Goal: Task Accomplishment & Management: Use online tool/utility

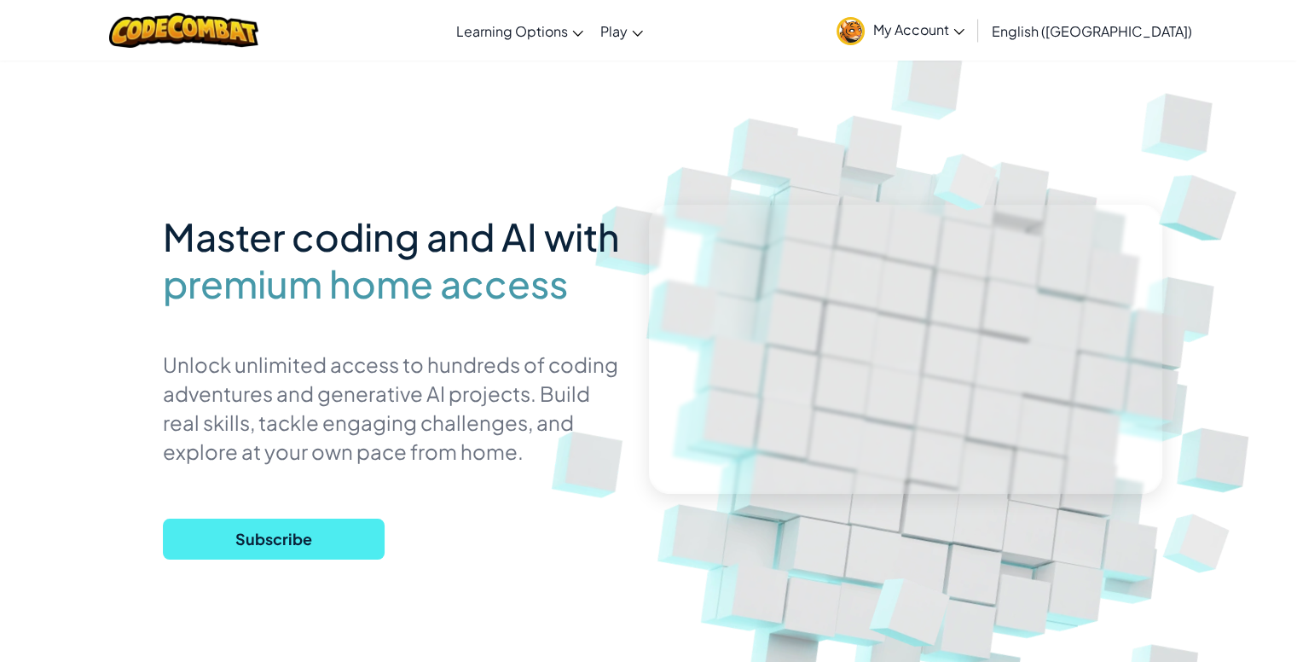
click at [973, 43] on link "My Account" at bounding box center [900, 30] width 145 height 54
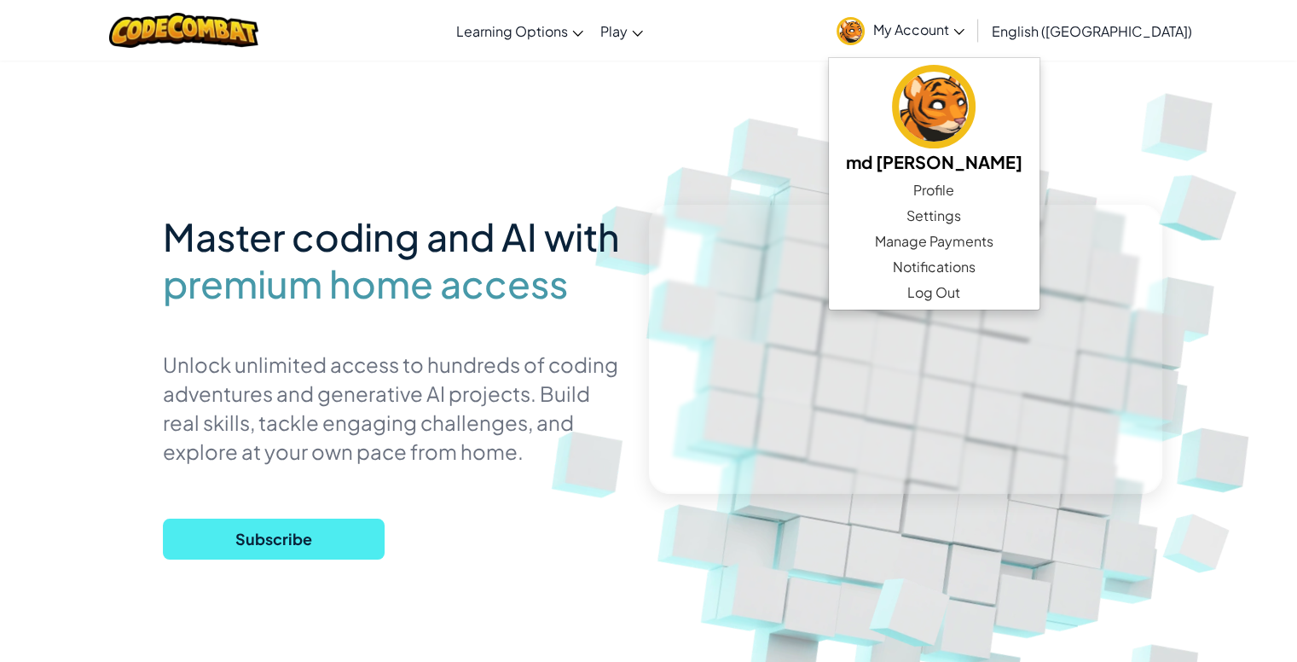
click at [973, 36] on link "My Account" at bounding box center [900, 30] width 145 height 54
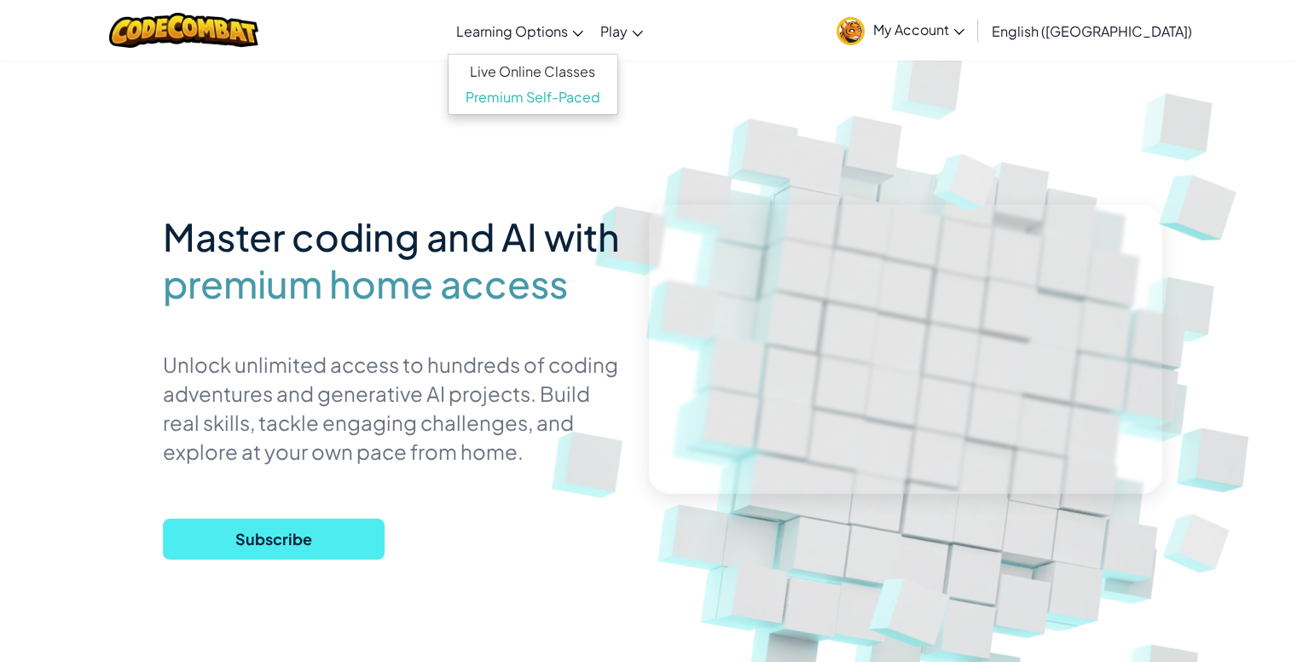
click at [583, 33] on icon at bounding box center [578, 34] width 10 height 6
click at [973, 20] on link "My Account" at bounding box center [900, 30] width 145 height 54
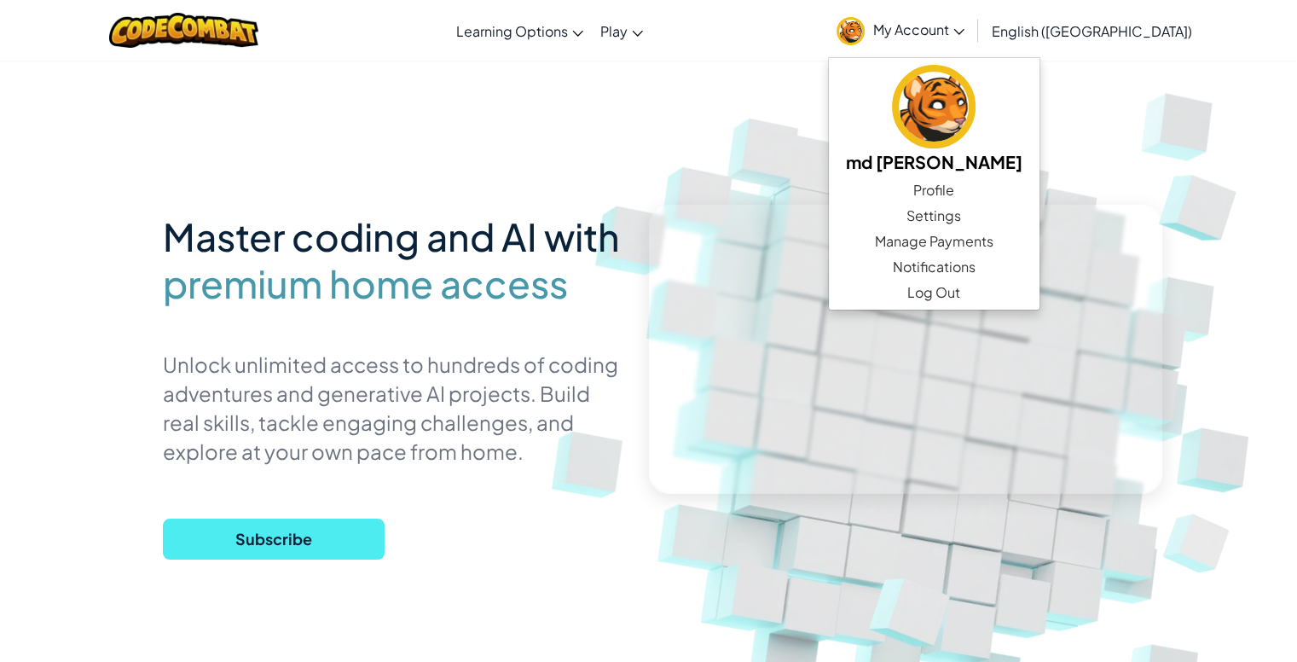
click at [691, 165] on img at bounding box center [922, 375] width 947 height 947
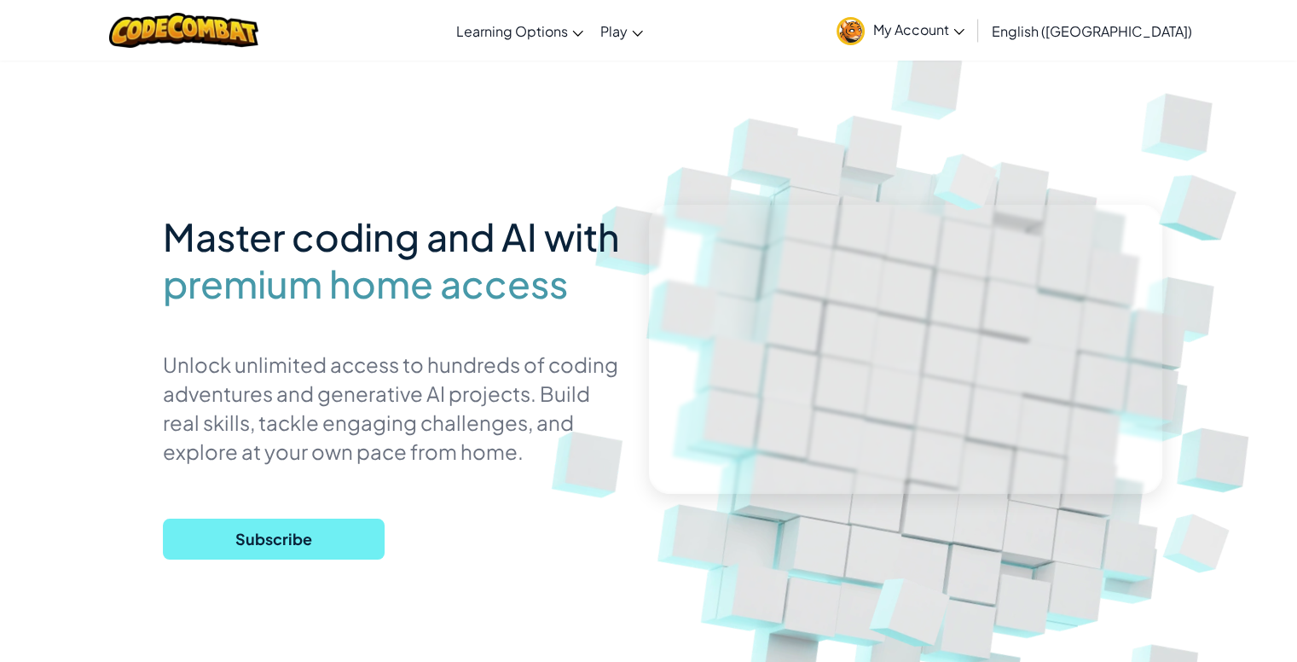
click at [249, 541] on span "Subscribe" at bounding box center [274, 539] width 222 height 41
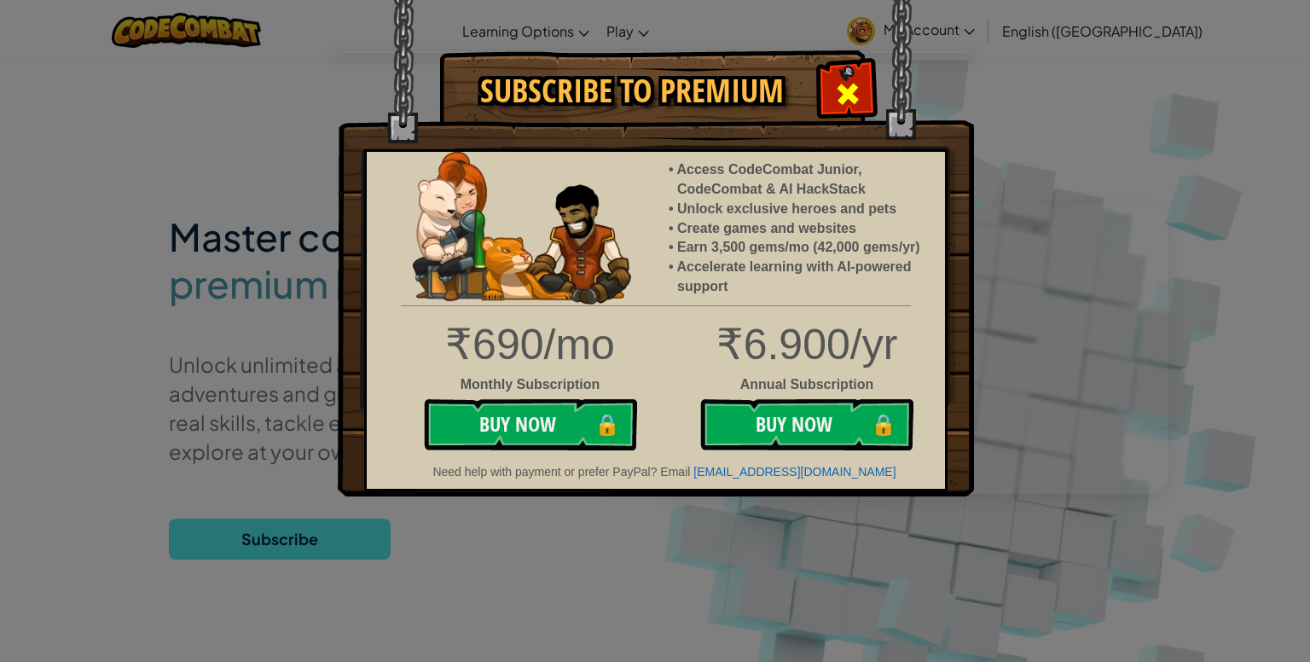
click at [860, 100] on span at bounding box center [847, 93] width 27 height 27
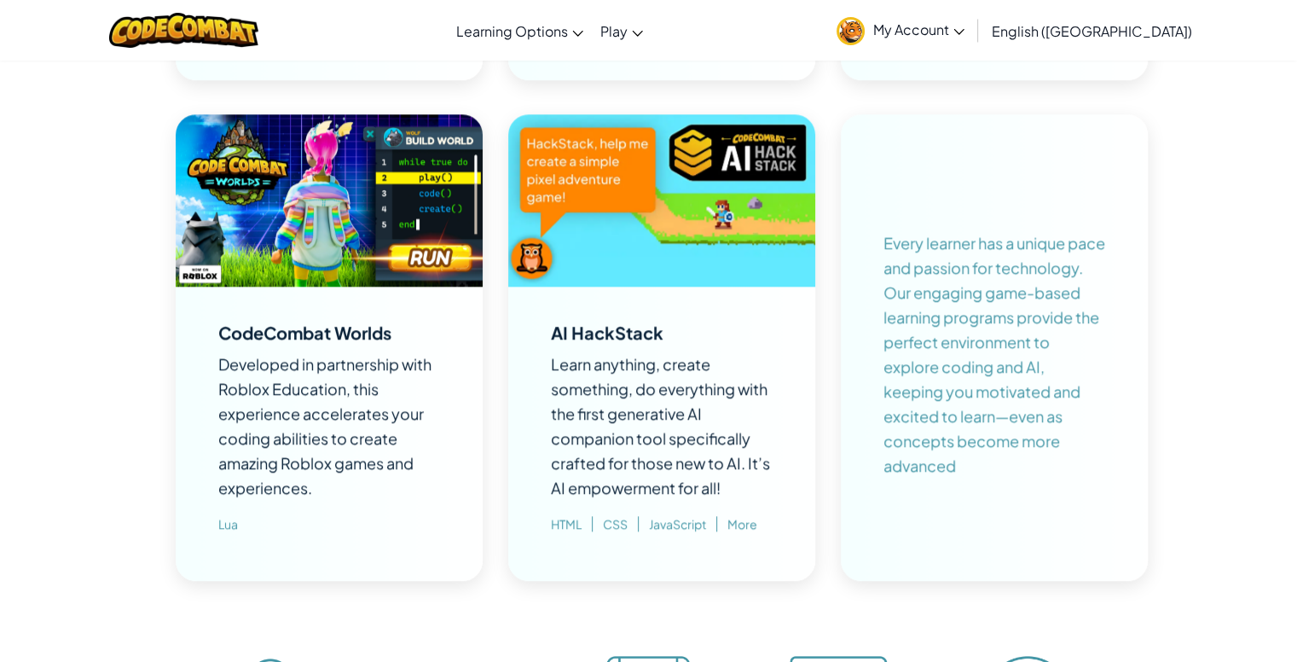
scroll to position [1706, 0]
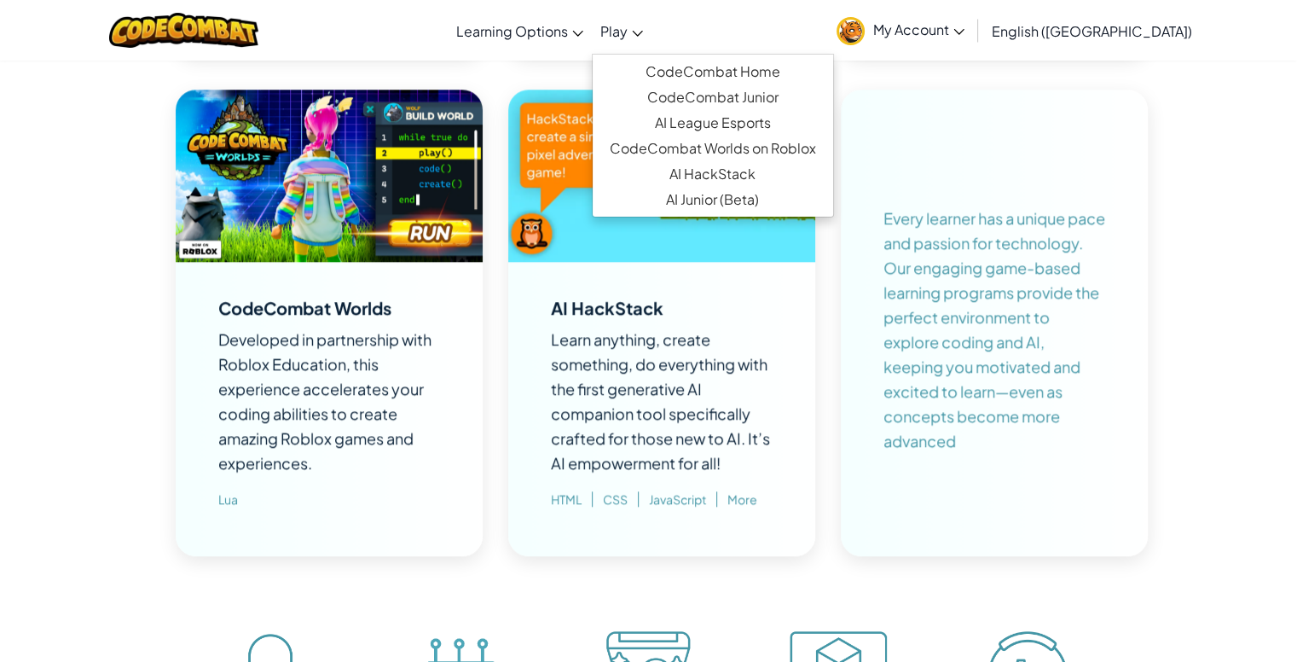
click at [643, 35] on icon at bounding box center [637, 34] width 11 height 6
click at [721, 76] on link "CodeCombat Home" at bounding box center [713, 72] width 240 height 26
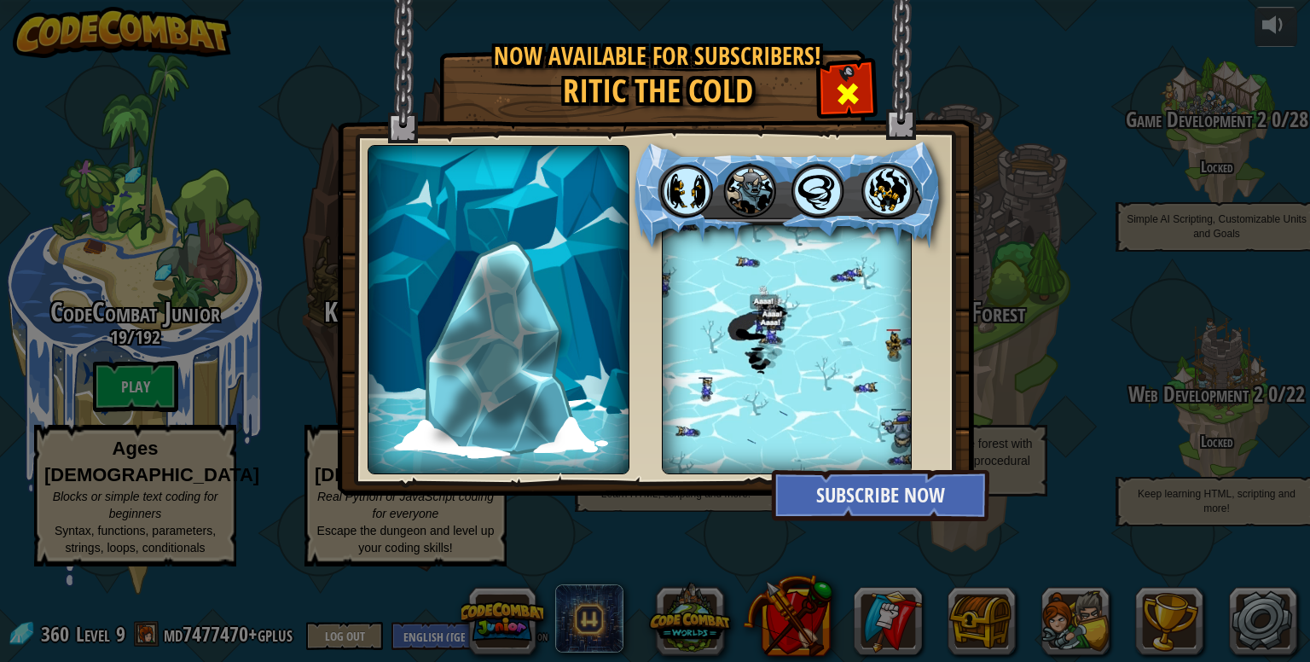
click at [851, 95] on span at bounding box center [847, 93] width 27 height 27
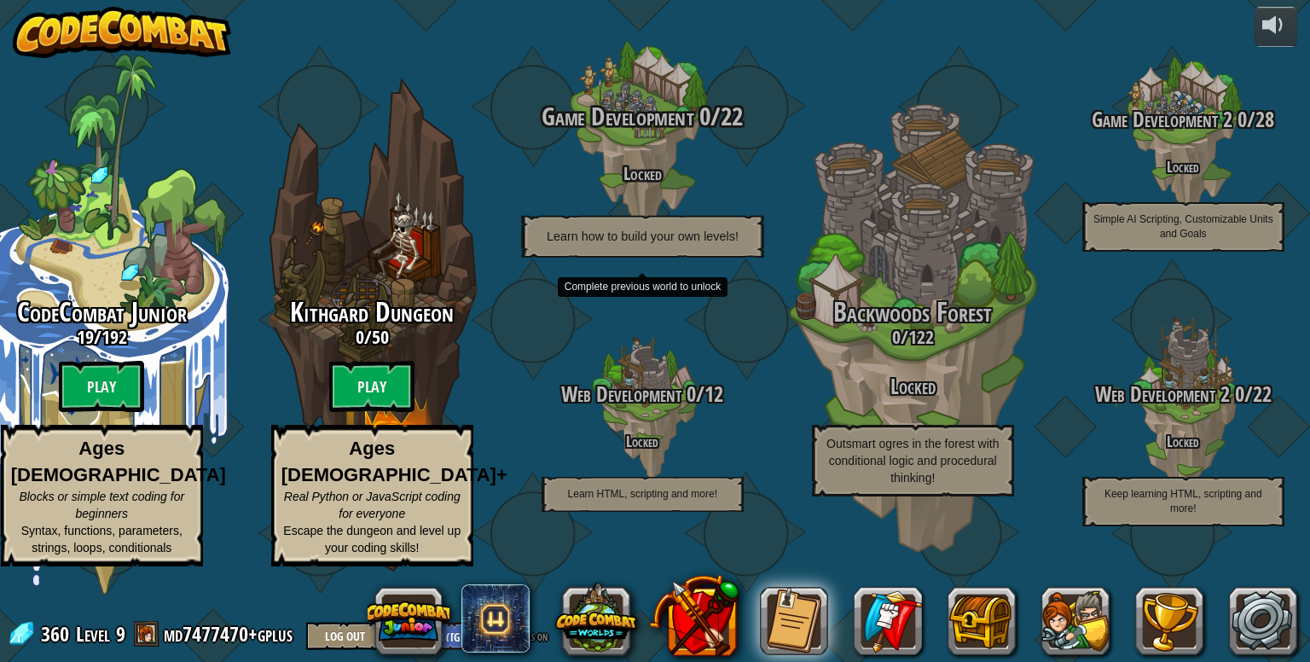
click at [630, 243] on span "Learn how to build your own levels!" at bounding box center [643, 236] width 192 height 14
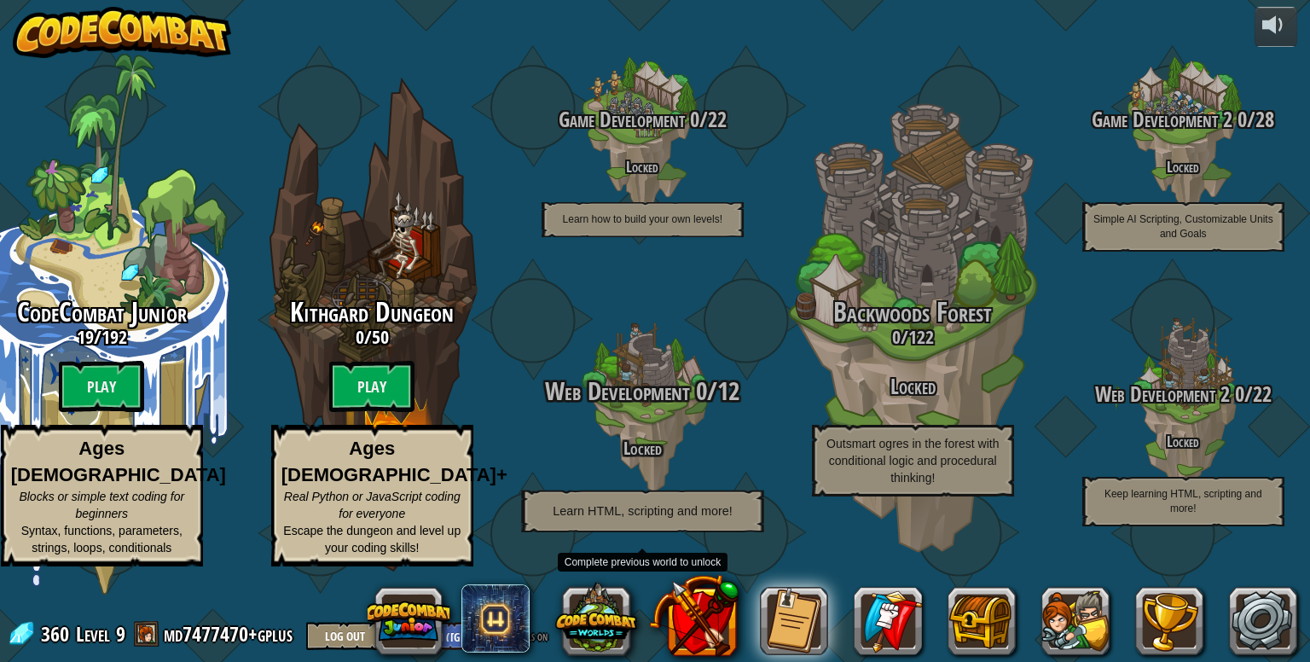
click at [628, 409] on span "Web Development" at bounding box center [617, 391] width 144 height 35
click at [662, 457] on h4 "Locked" at bounding box center [642, 447] width 324 height 20
click at [662, 518] on span "Learn HTML, scripting and more!" at bounding box center [642, 510] width 179 height 14
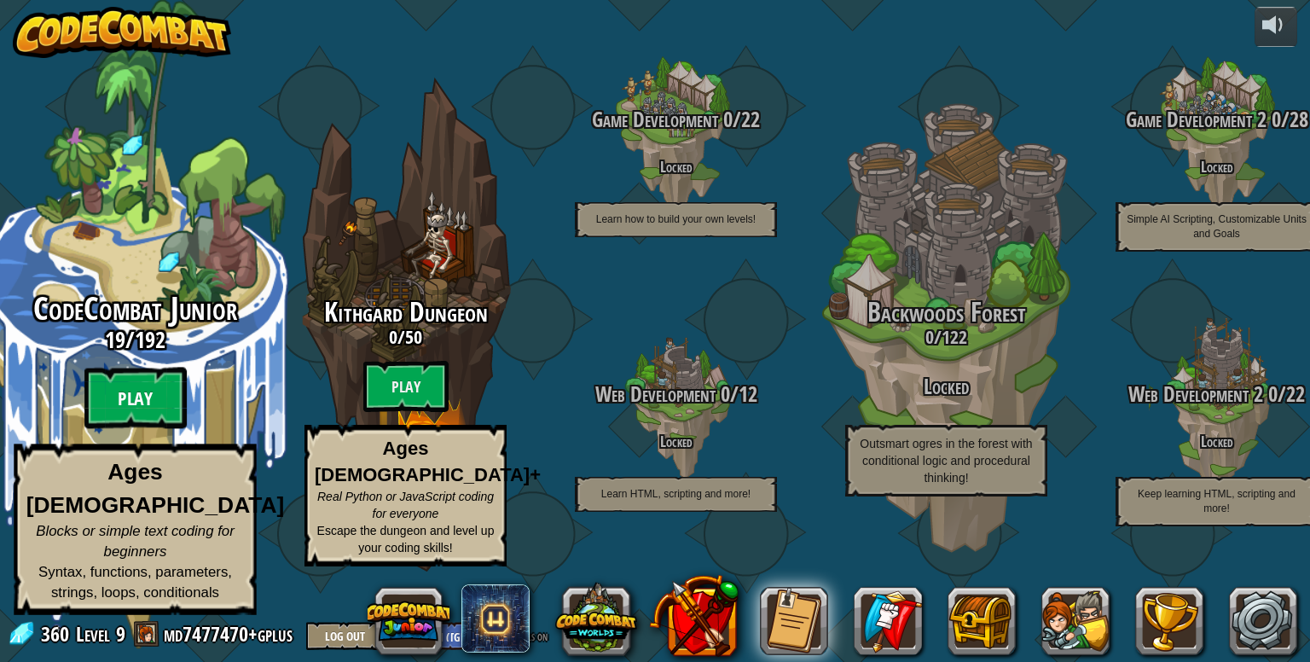
click at [132, 429] on btn "Play" at bounding box center [135, 398] width 102 height 61
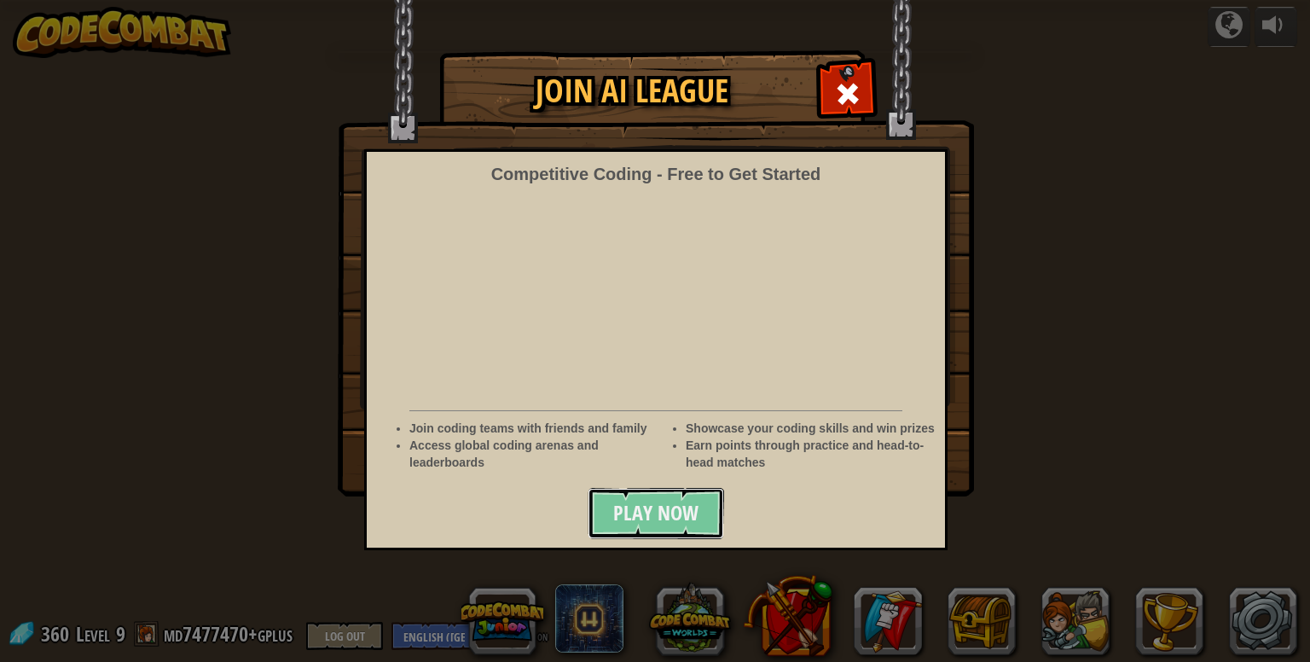
click at [658, 513] on span "Play Now" at bounding box center [655, 512] width 85 height 27
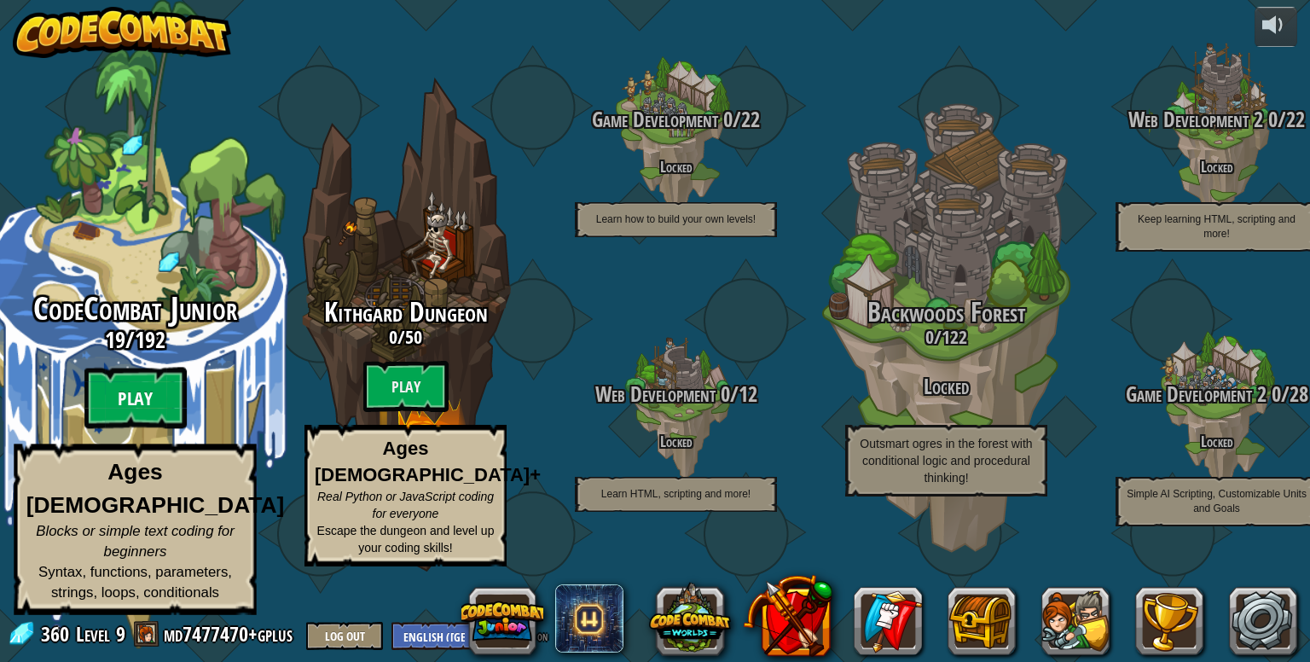
click at [154, 420] on btn "Play" at bounding box center [135, 398] width 102 height 61
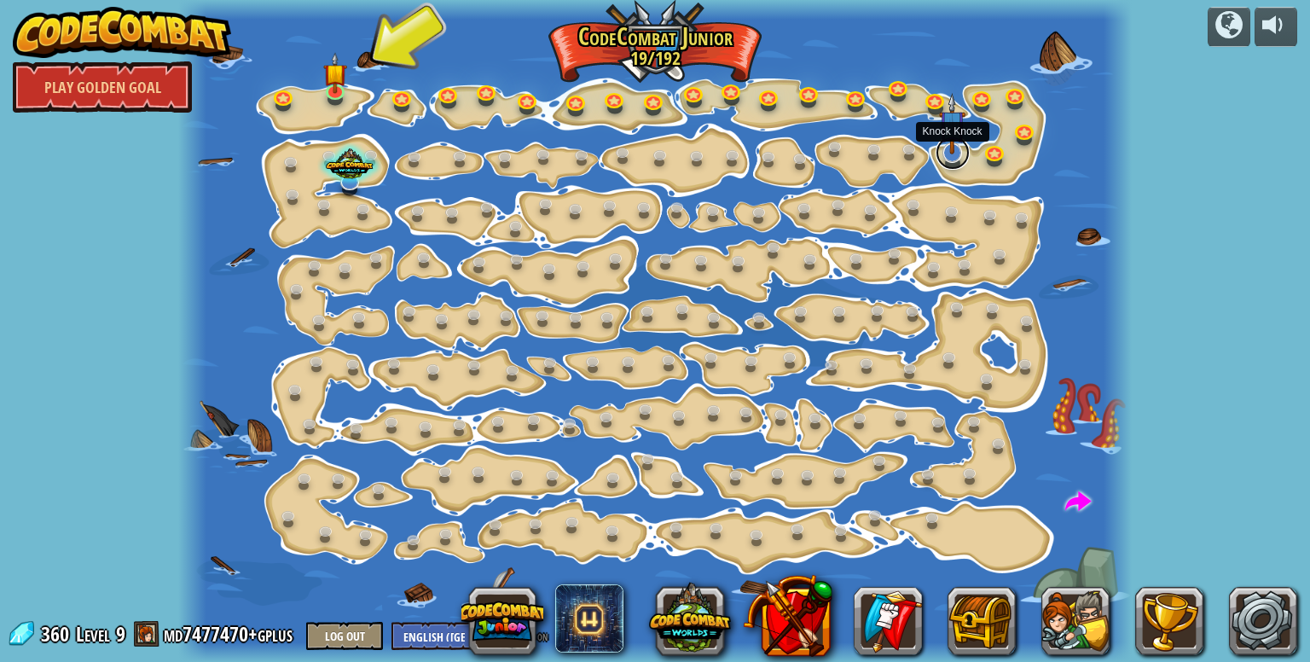
click at [958, 159] on link at bounding box center [953, 153] width 34 height 34
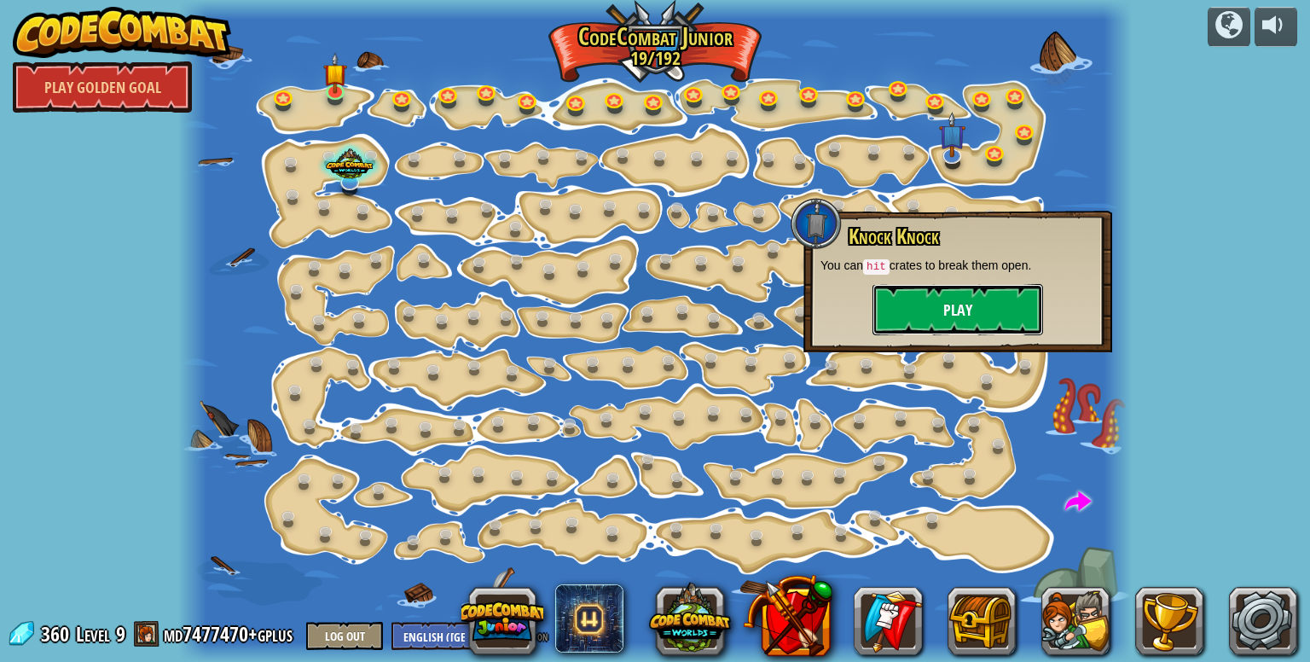
click at [946, 311] on button "Play" at bounding box center [957, 309] width 171 height 51
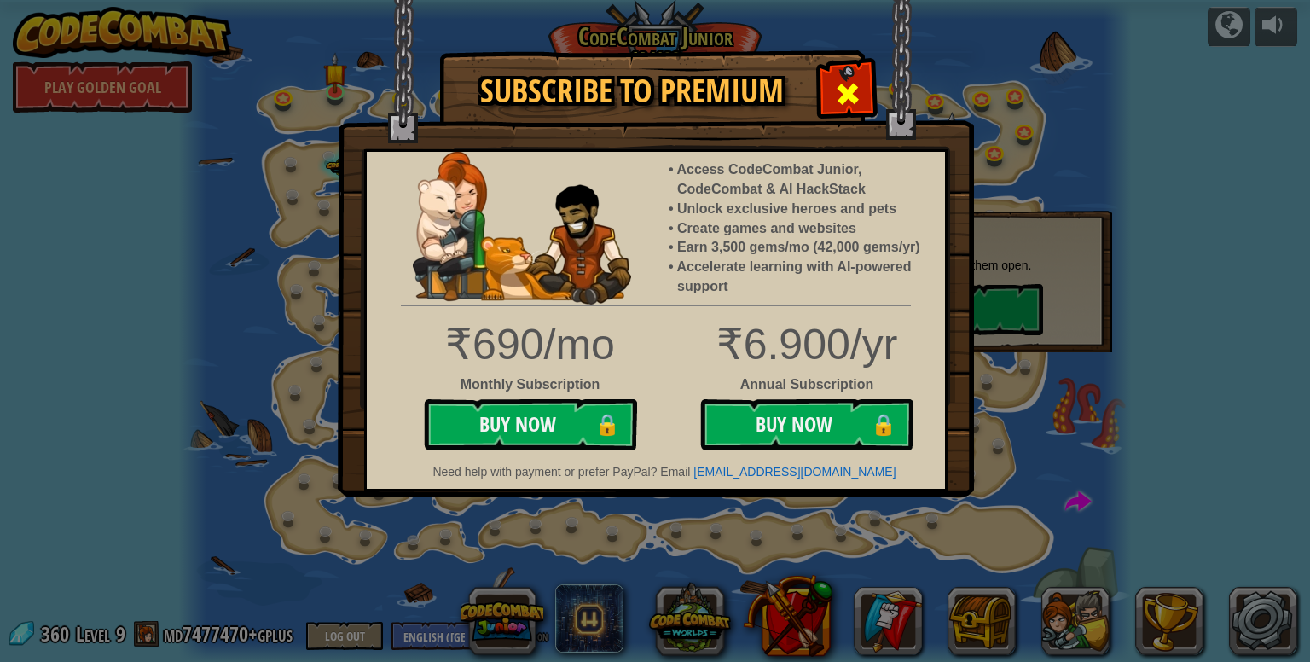
click at [860, 88] on div at bounding box center [847, 92] width 54 height 54
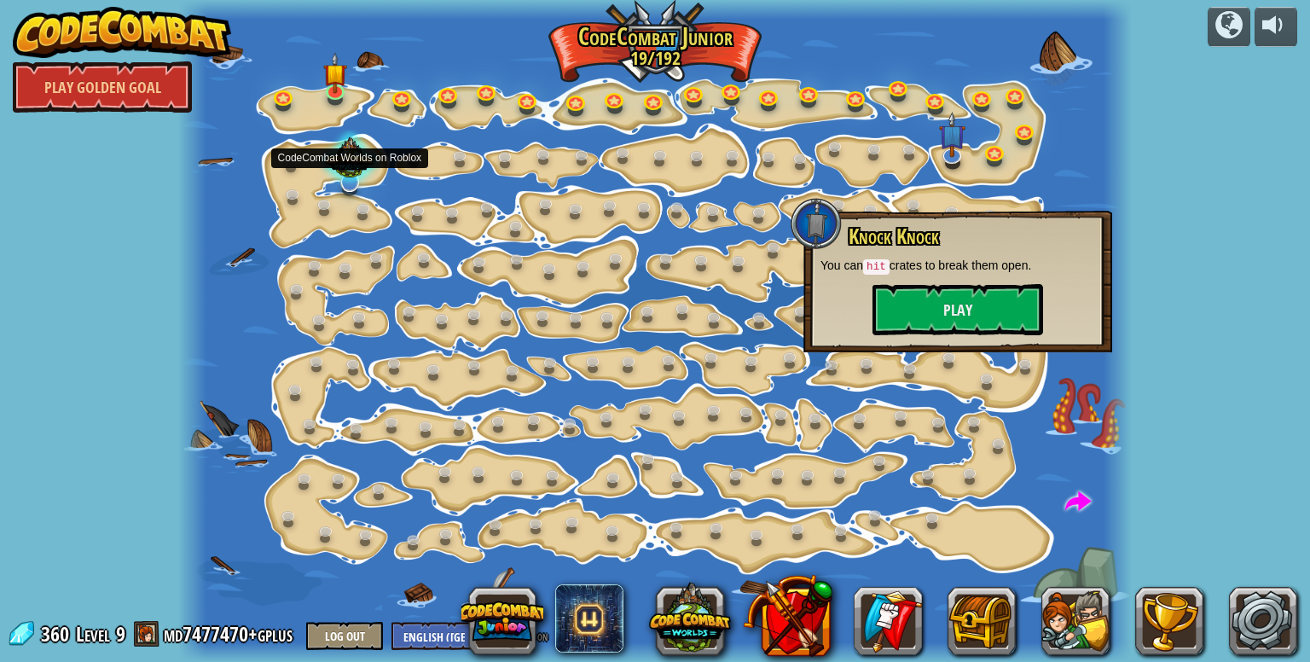
click at [348, 175] on div at bounding box center [349, 160] width 64 height 61
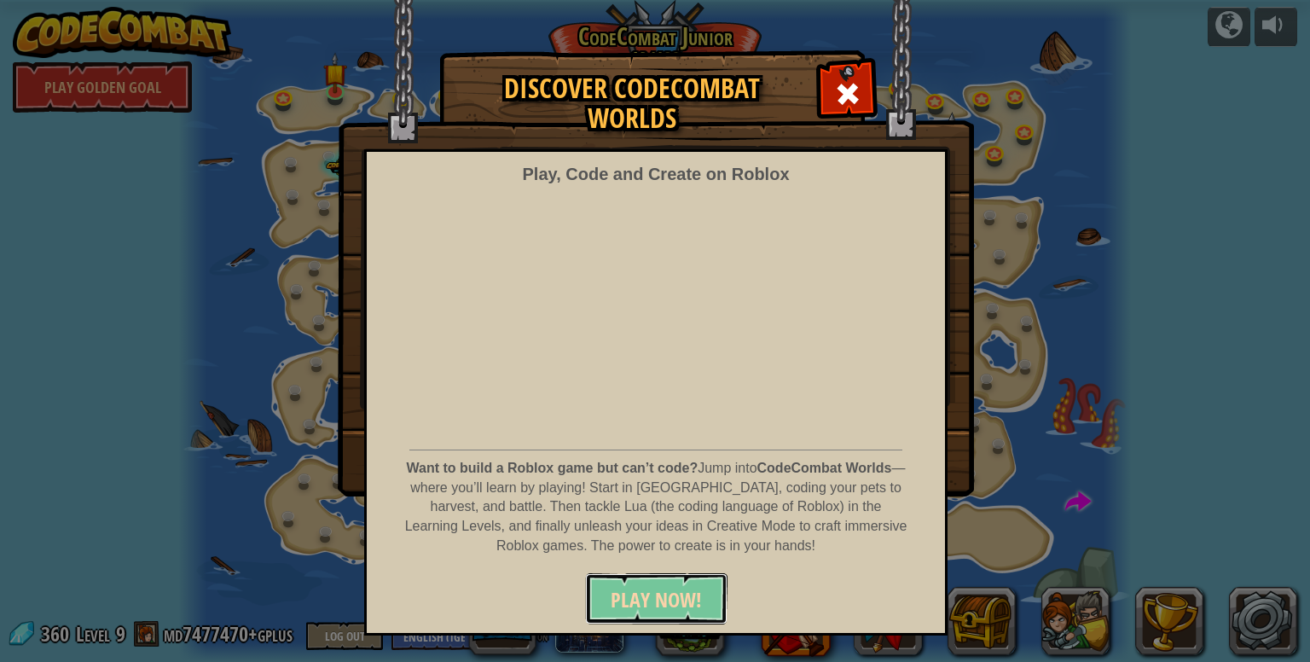
click at [630, 594] on span "PLAY NOW!" at bounding box center [656, 599] width 91 height 27
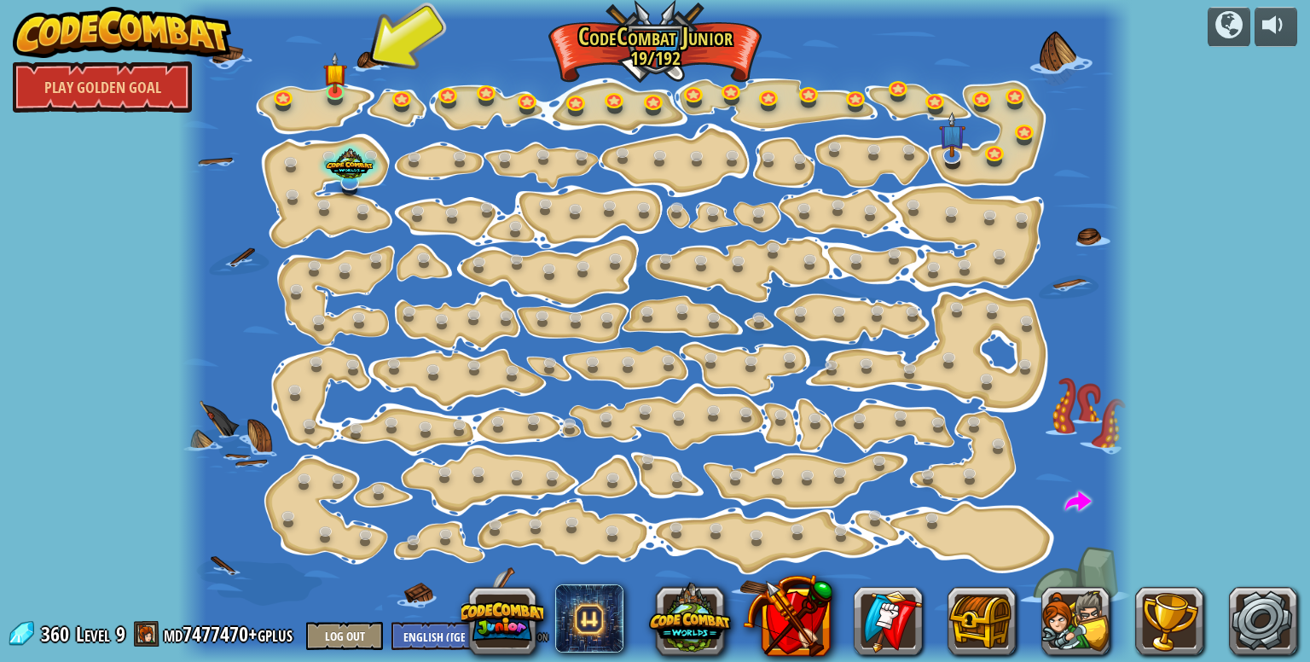
click at [1001, 536] on div at bounding box center [655, 331] width 954 height 662
click at [972, 475] on link at bounding box center [973, 476] width 34 height 34
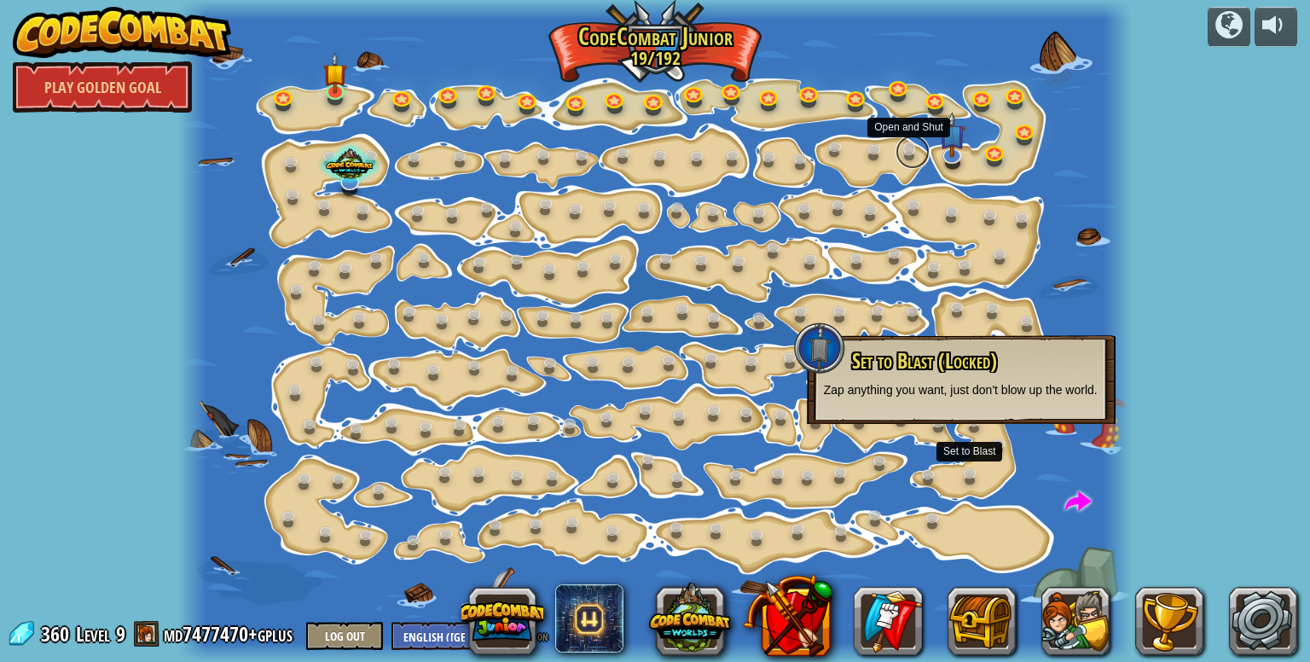
click at [912, 155] on link at bounding box center [912, 152] width 34 height 34
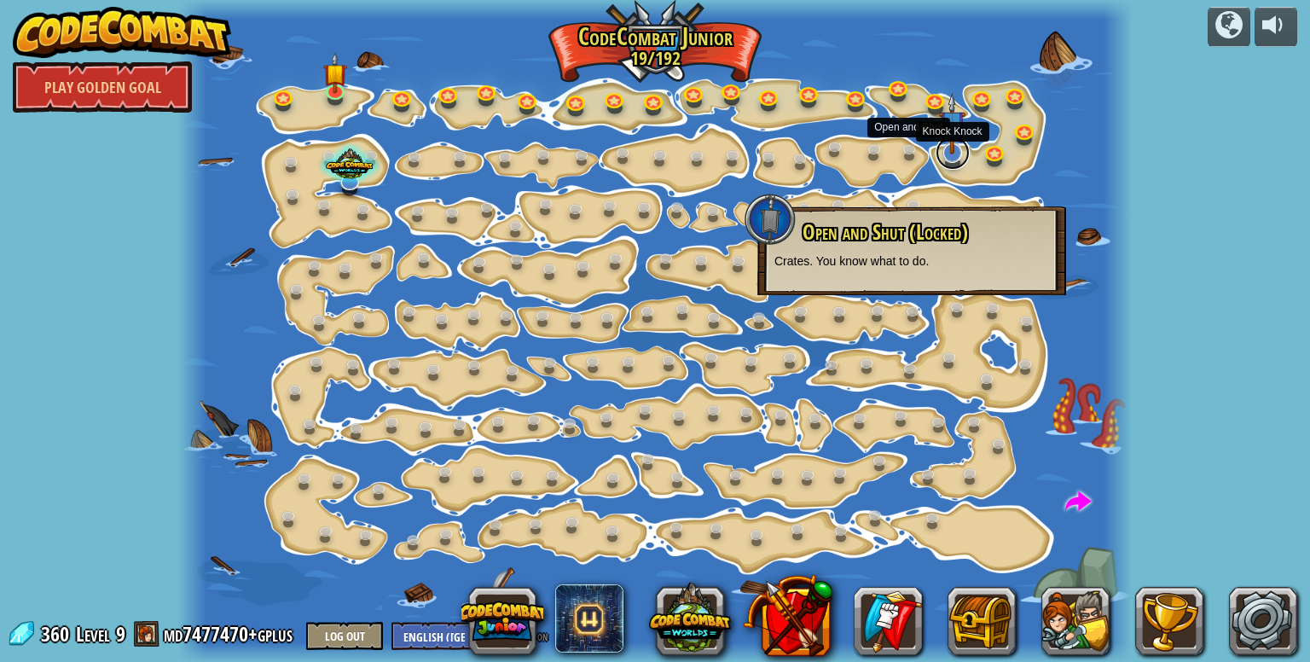
click at [942, 157] on link at bounding box center [953, 153] width 34 height 34
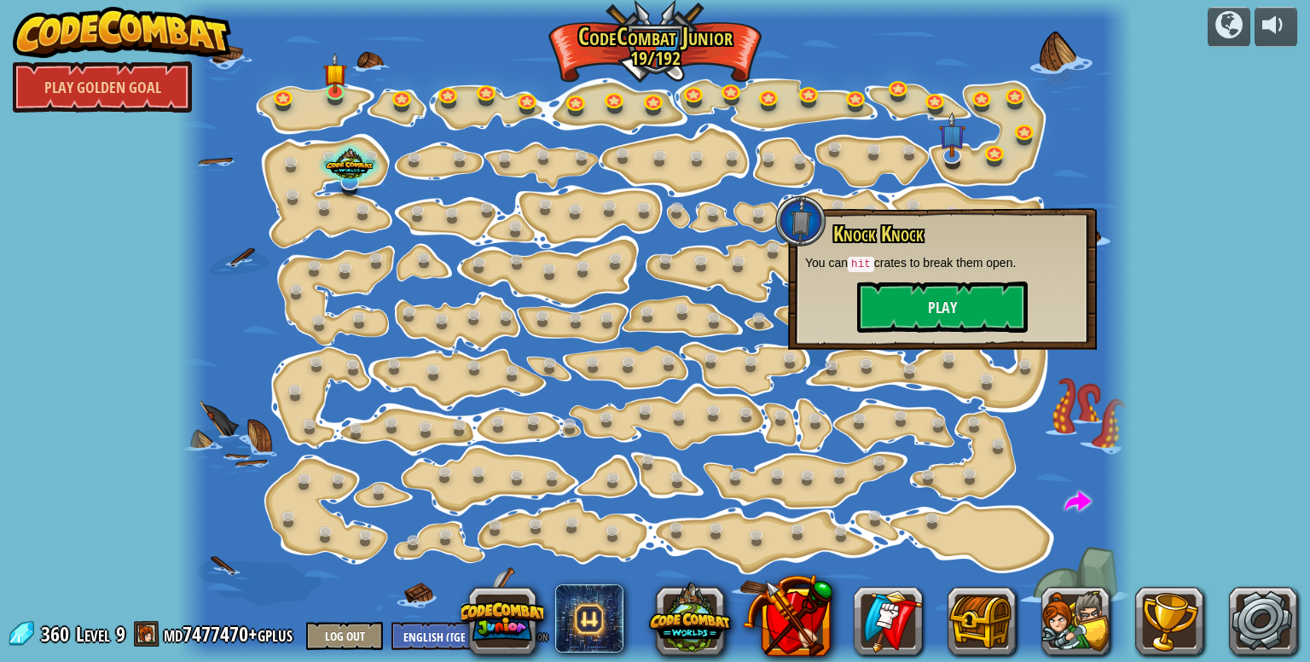
click at [861, 262] on code "hit" at bounding box center [861, 264] width 26 height 15
click at [800, 222] on div at bounding box center [800, 220] width 51 height 51
click at [884, 310] on button "Play" at bounding box center [942, 306] width 171 height 51
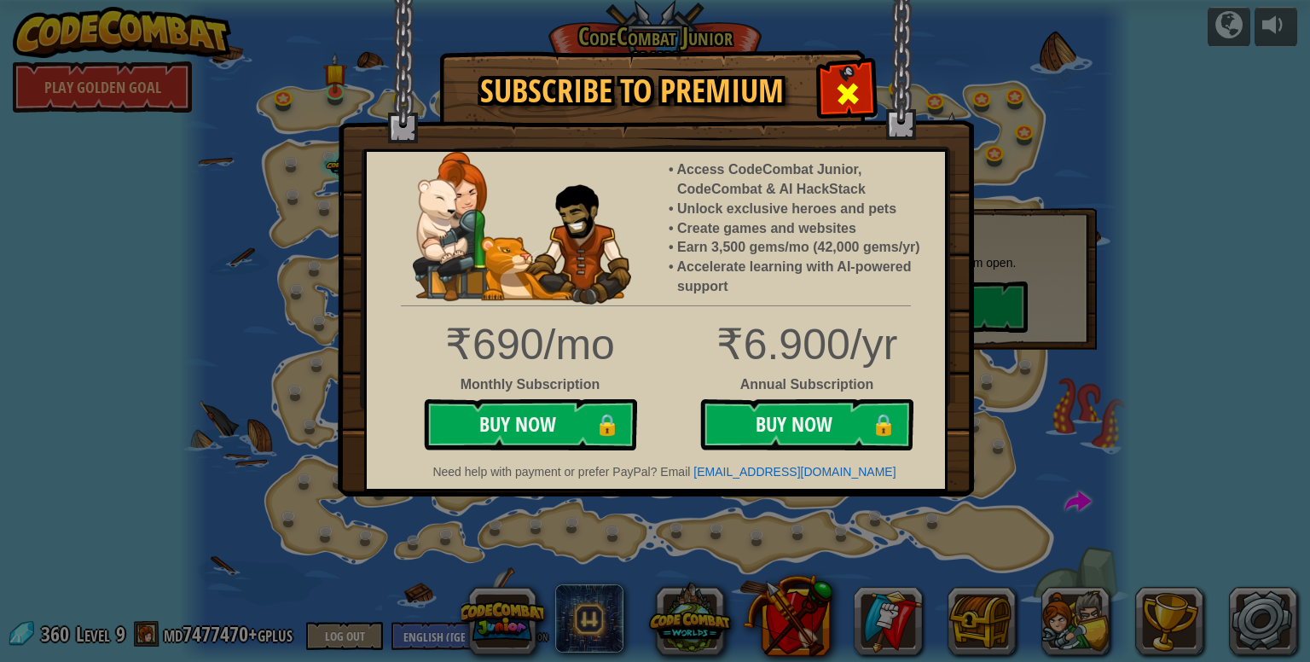
click at [860, 84] on div at bounding box center [847, 92] width 54 height 54
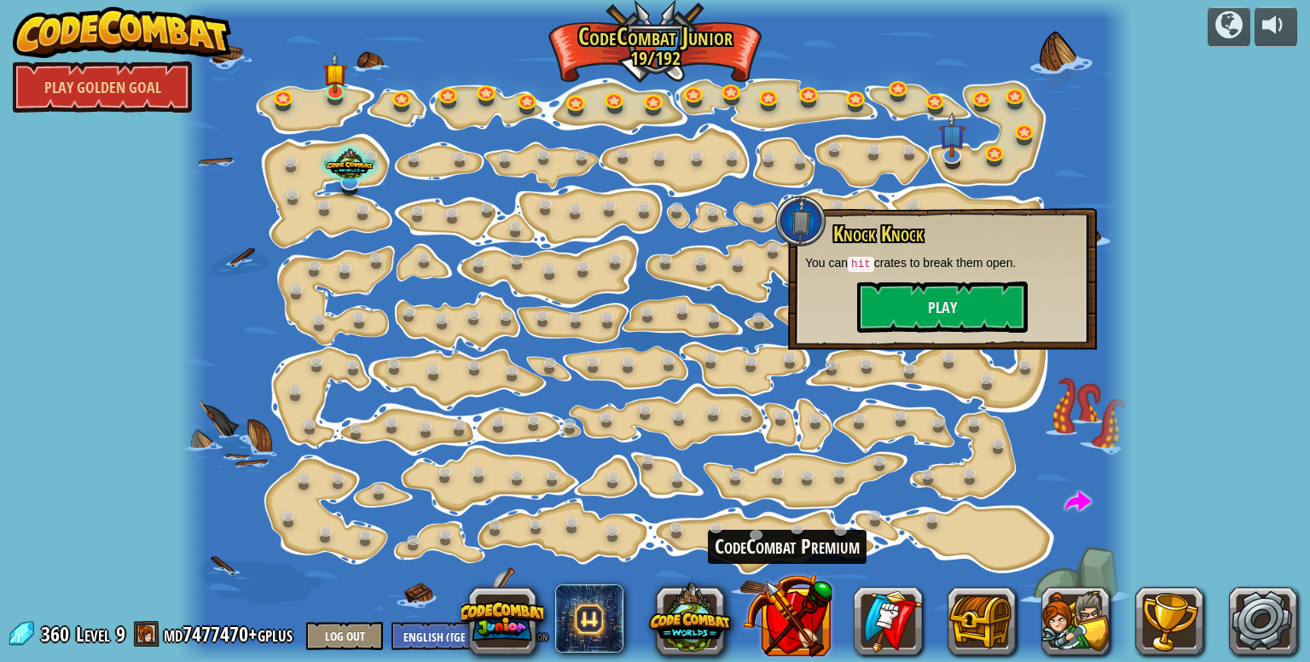
click at [802, 621] on button at bounding box center [787, 616] width 90 height 90
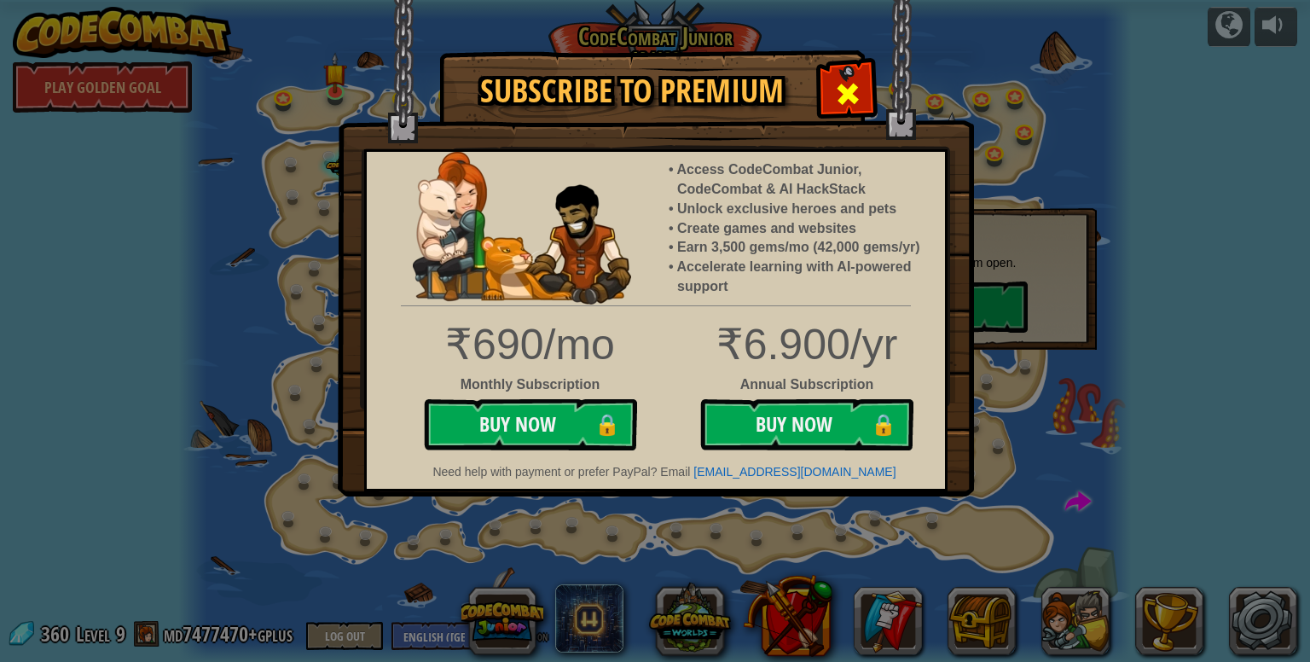
click at [856, 92] on span at bounding box center [847, 93] width 27 height 27
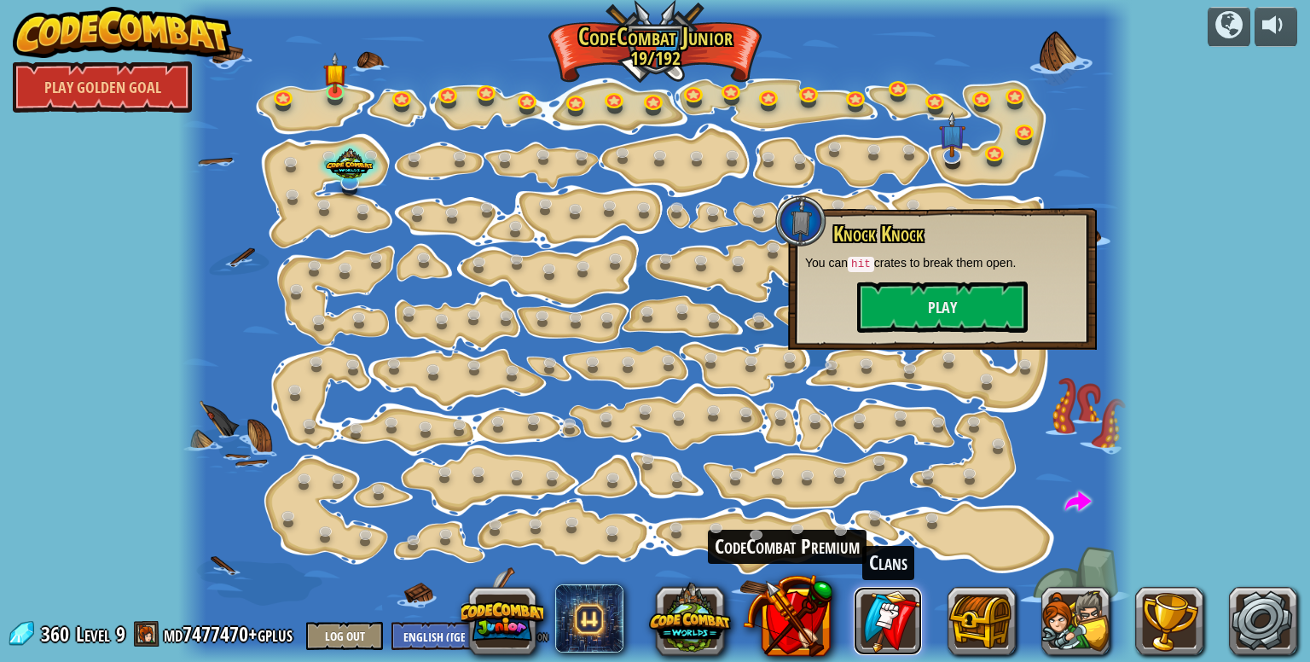
click at [878, 618] on link at bounding box center [888, 621] width 68 height 68
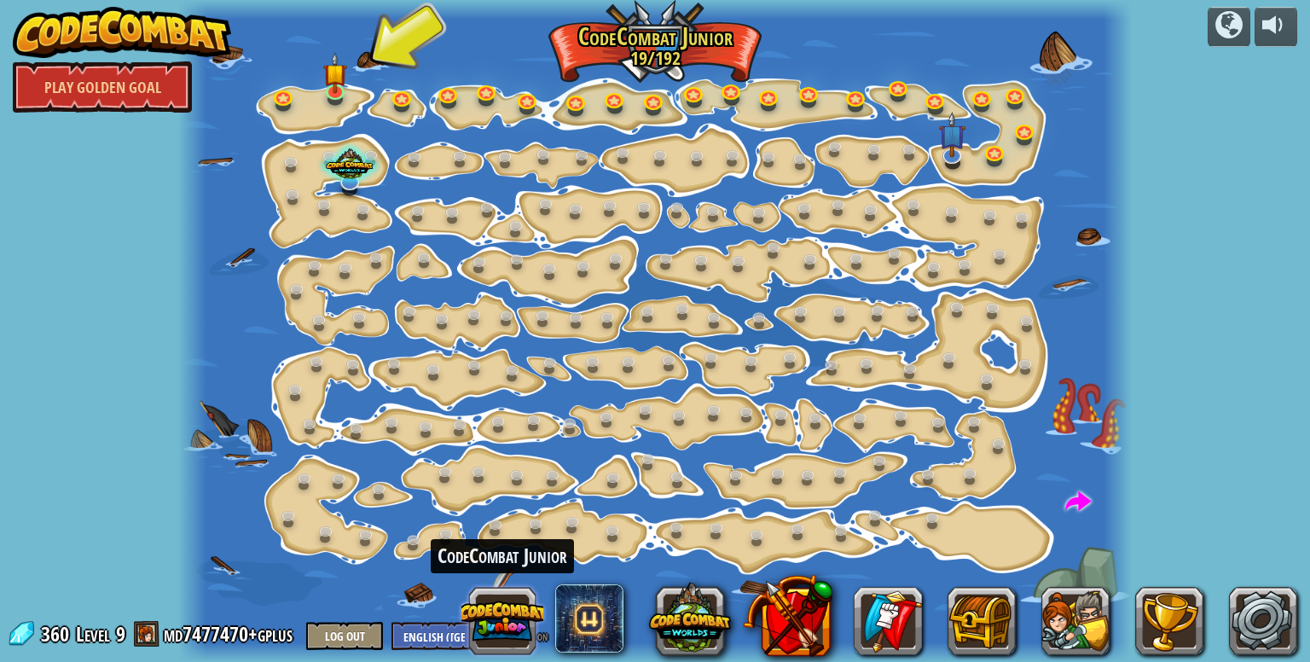
click at [505, 611] on button at bounding box center [502, 621] width 82 height 82
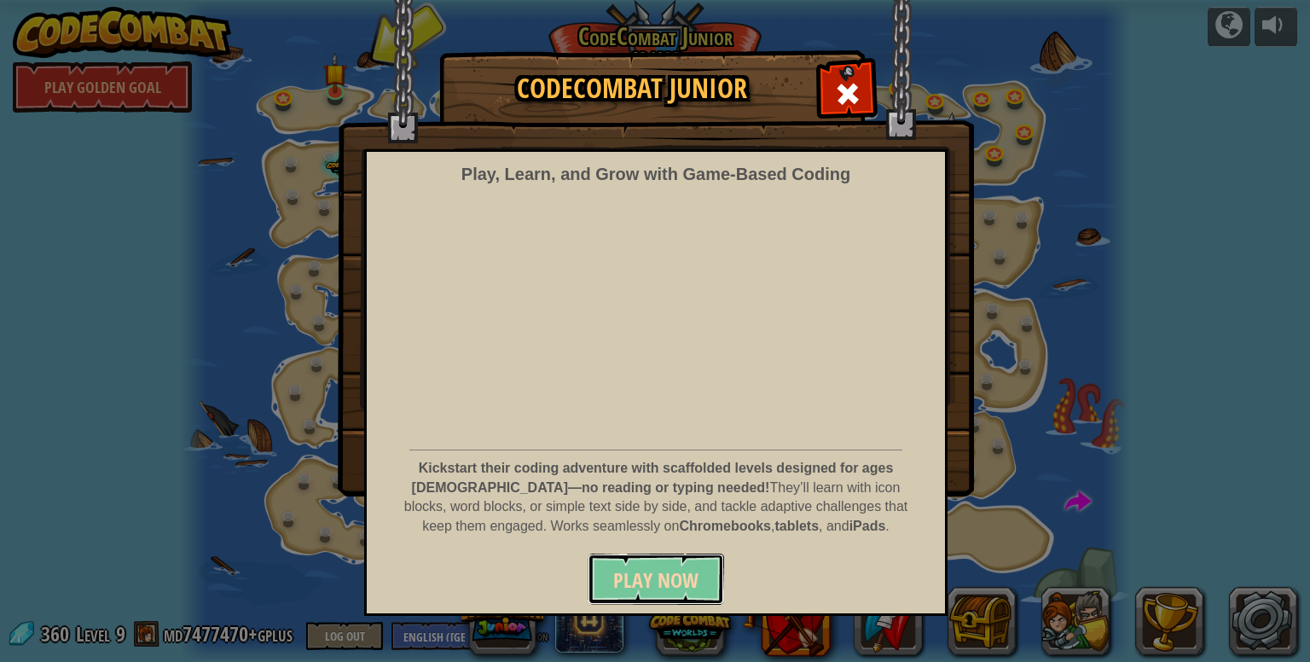
click at [627, 577] on span "Play Now" at bounding box center [655, 579] width 85 height 27
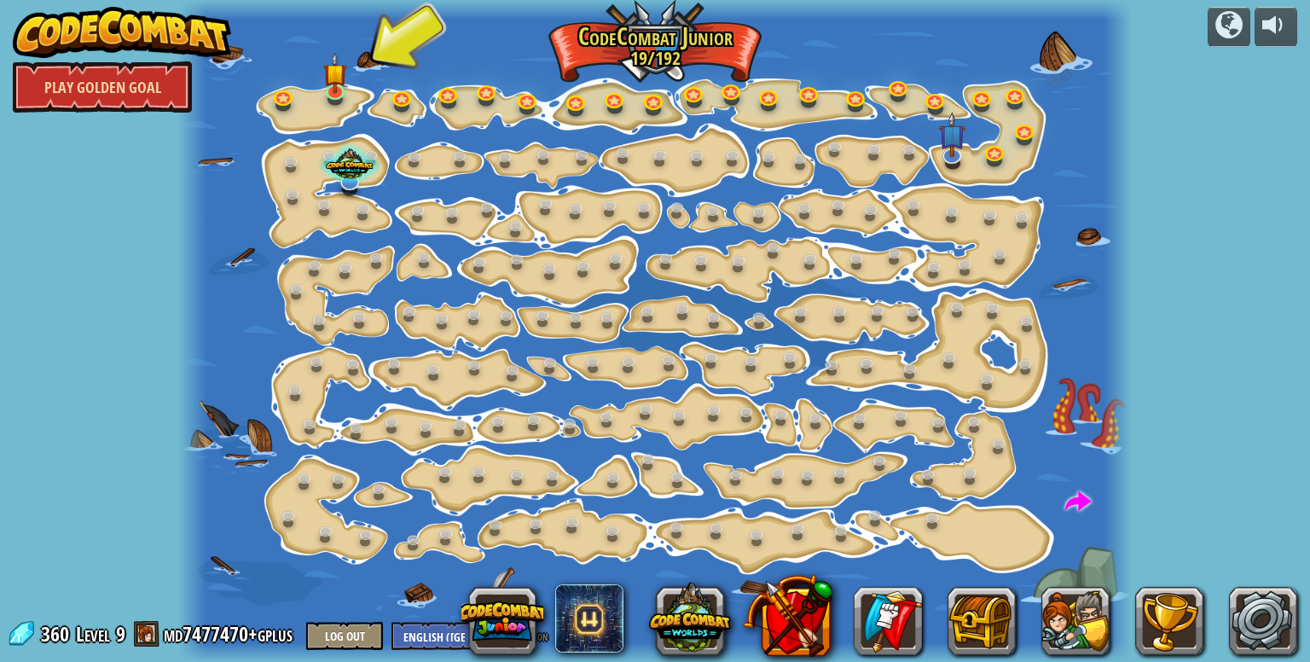
click at [93, 94] on link "Play Golden Goal" at bounding box center [102, 86] width 179 height 51
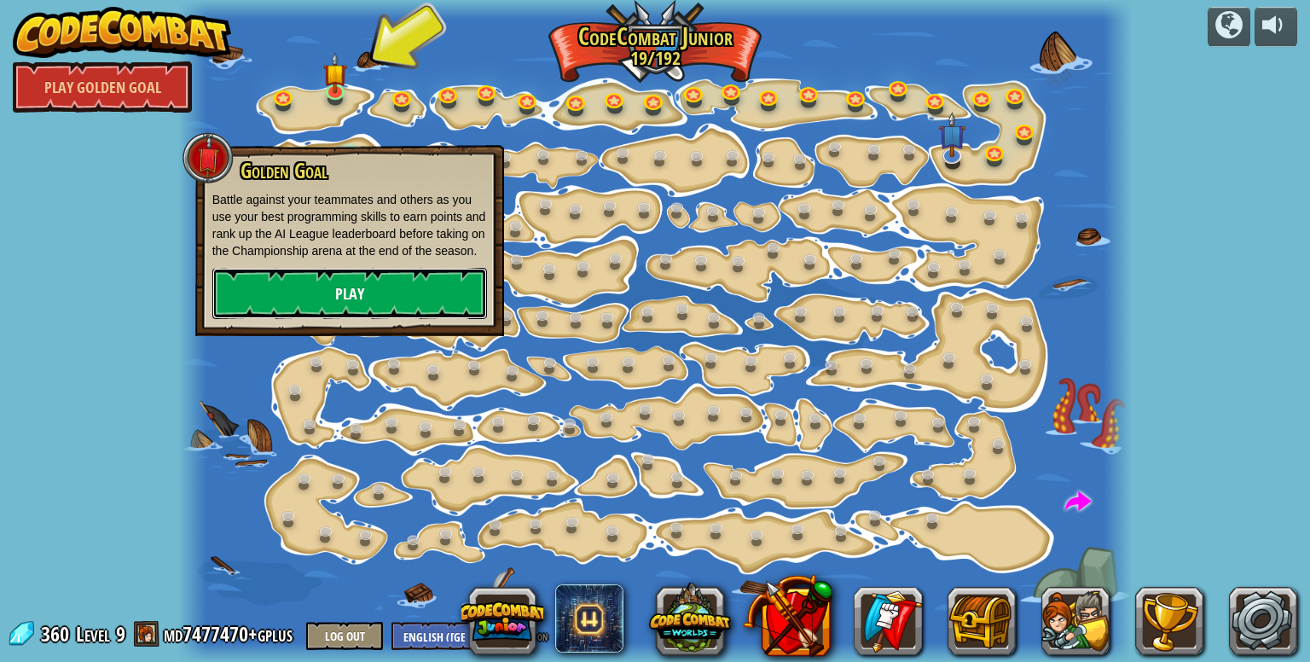
click at [292, 303] on link "Play" at bounding box center [349, 293] width 275 height 51
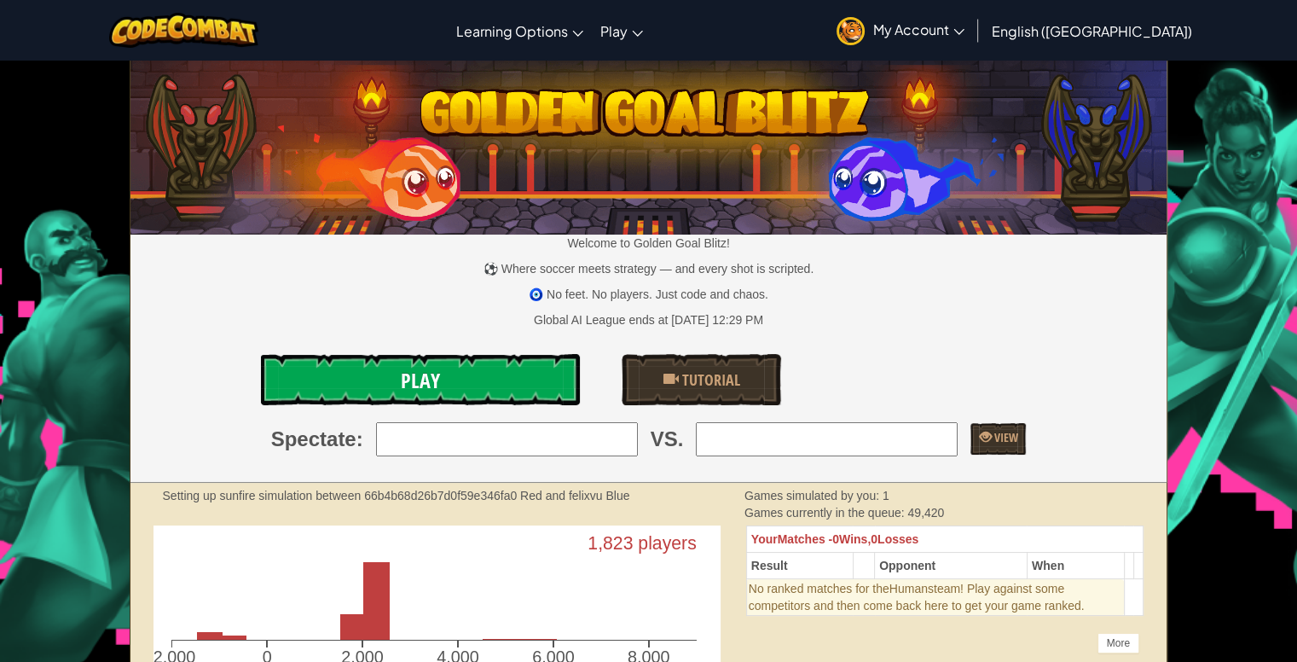
click at [420, 380] on span "Play" at bounding box center [420, 380] width 39 height 27
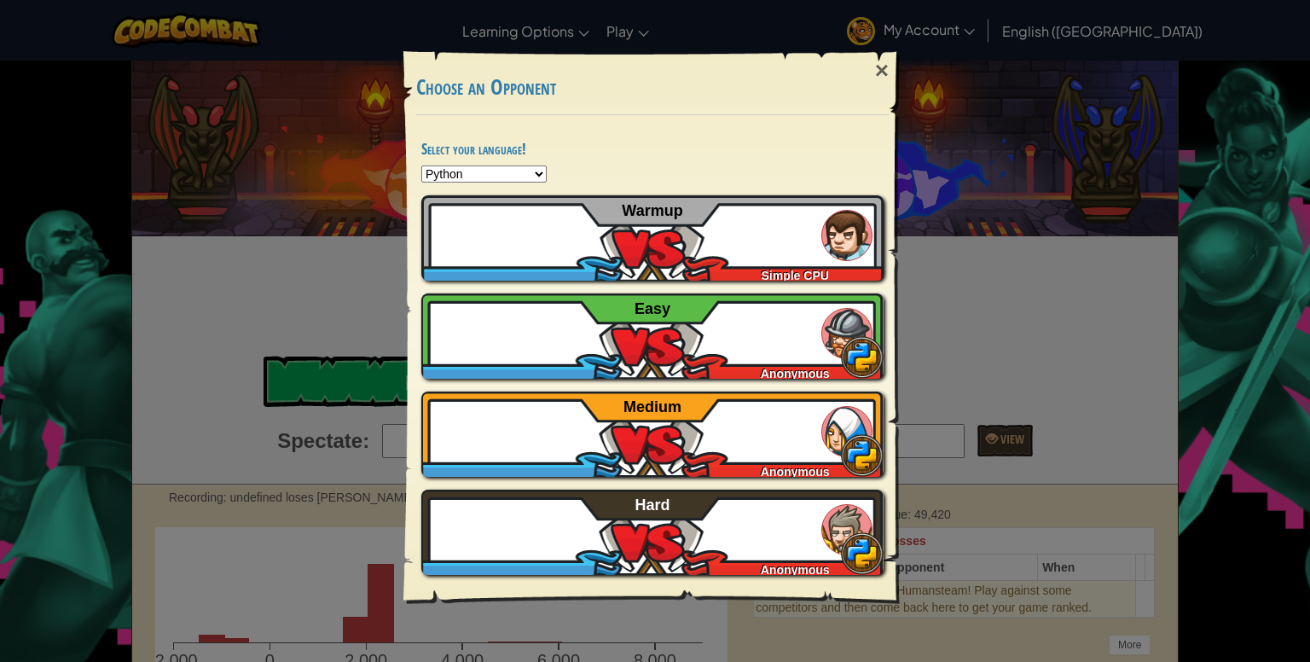
click at [536, 174] on select "Python JavaScript CoffeeScript Lua C++ Java (Experimental)" at bounding box center [483, 173] width 125 height 17
select select "cpp"
click at [421, 165] on select "Python JavaScript CoffeeScript Lua C++ Java (Experimental)" at bounding box center [483, 173] width 125 height 17
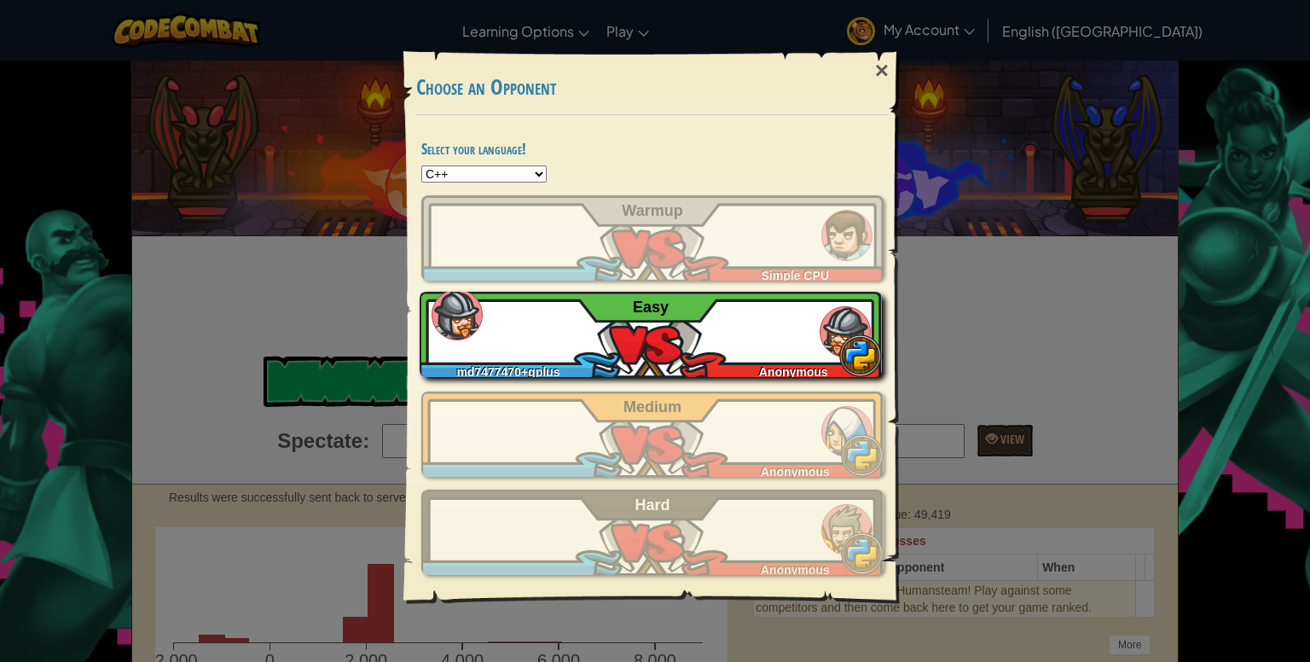
click at [649, 311] on span "Easy" at bounding box center [651, 306] width 36 height 17
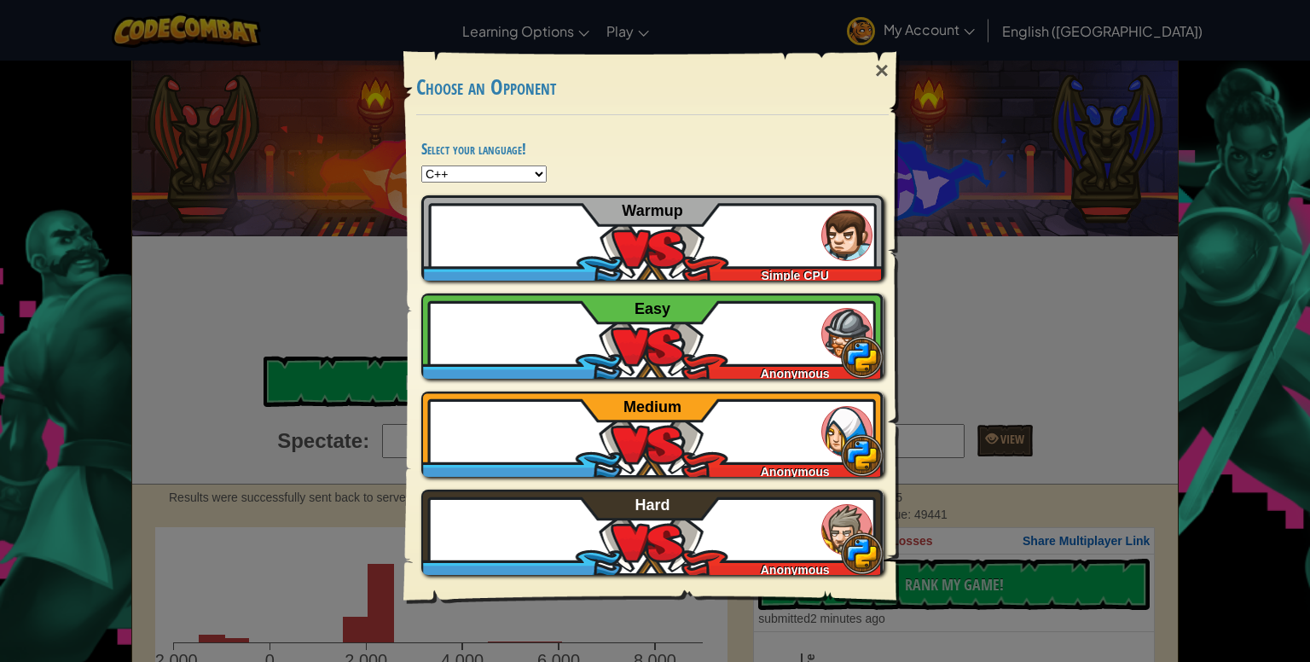
click at [883, 72] on div "×" at bounding box center [881, 70] width 39 height 49
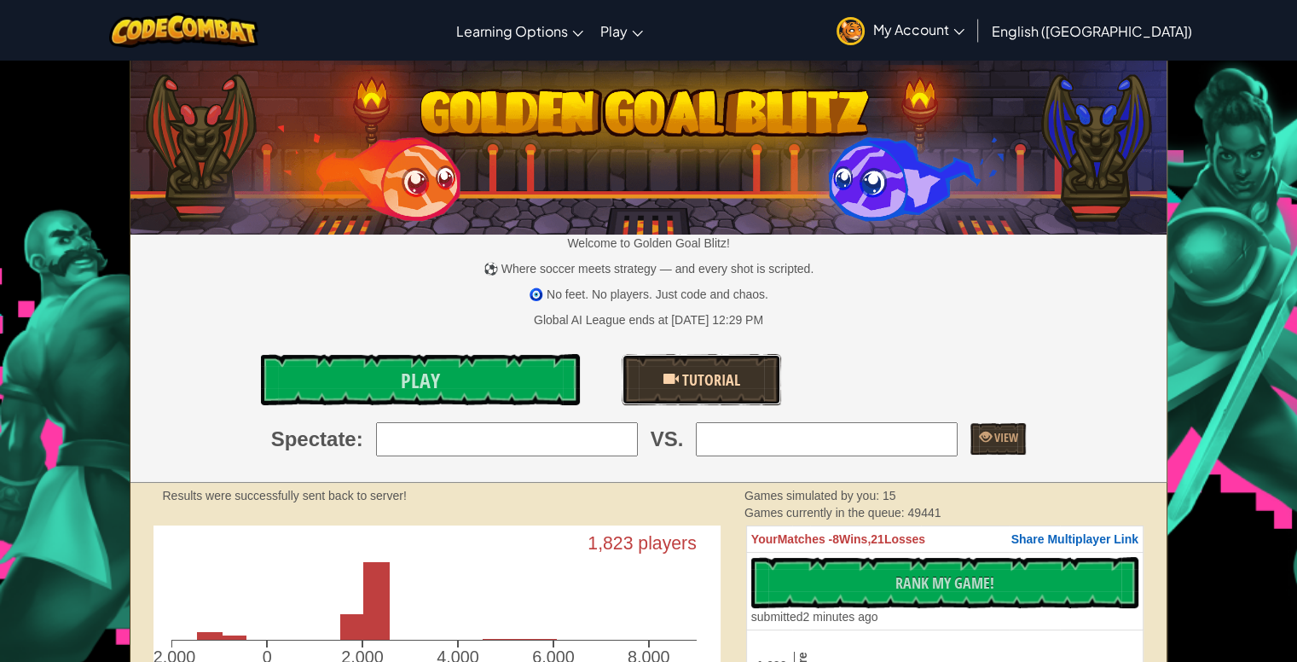
click at [723, 377] on span "Tutorial" at bounding box center [709, 379] width 61 height 21
